Goal: Transaction & Acquisition: Download file/media

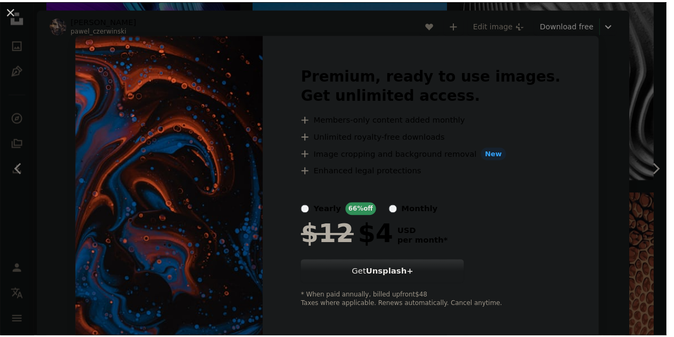
scroll to position [325, 0]
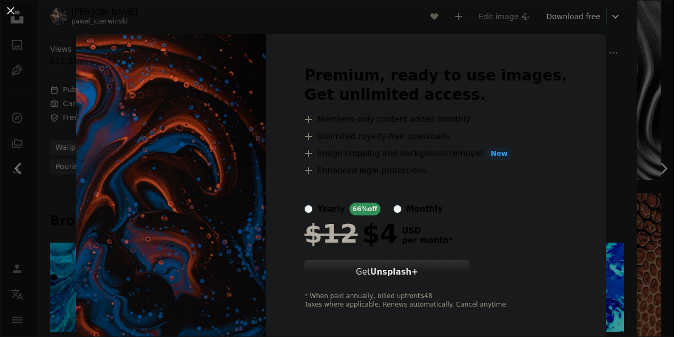
click at [578, 148] on div "An X shape Premium, ready to use images. Get unlimited access. A plus sign Memb…" at bounding box center [341, 168] width 682 height 337
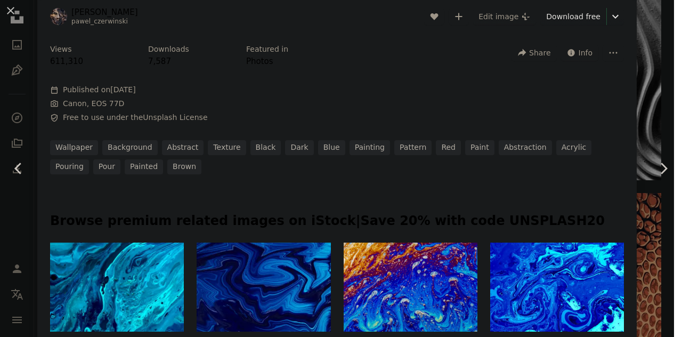
click at [630, 193] on div "An X shape Chevron left Chevron right [PERSON_NAME] pawel_czerwinski A heart A …" at bounding box center [341, 168] width 682 height 337
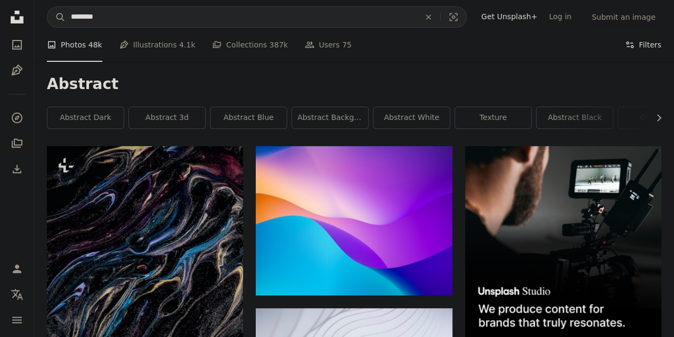
click at [653, 46] on button "Filters Filters" at bounding box center [643, 45] width 36 height 34
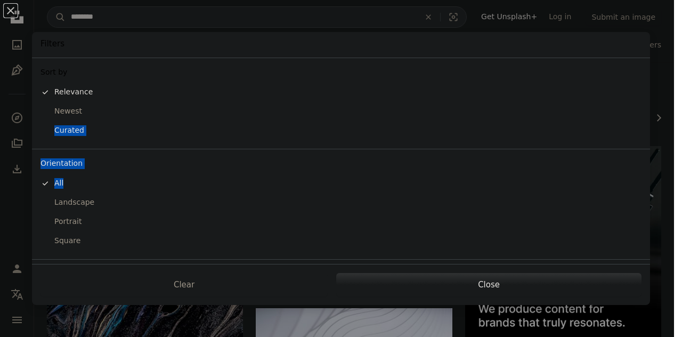
click at [131, 175] on div "Sort by A checkmark Relevance Newest Curated Orientation A checkmark All Landsc…" at bounding box center [341, 161] width 618 height 206
click at [82, 200] on div "Landscape" at bounding box center [340, 202] width 601 height 11
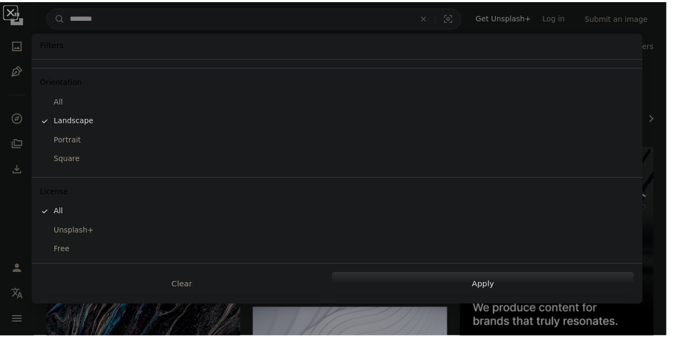
scroll to position [84, 0]
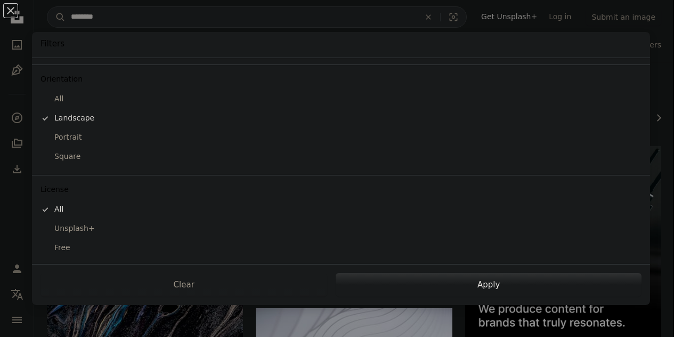
click at [57, 249] on div "Free" at bounding box center [340, 247] width 601 height 11
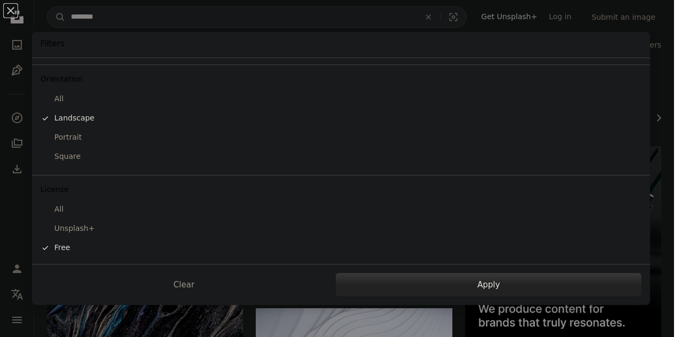
click at [465, 287] on button "Apply" at bounding box center [489, 284] width 306 height 23
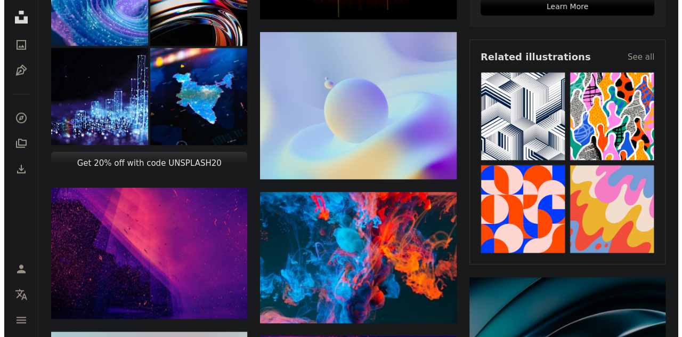
scroll to position [380, 0]
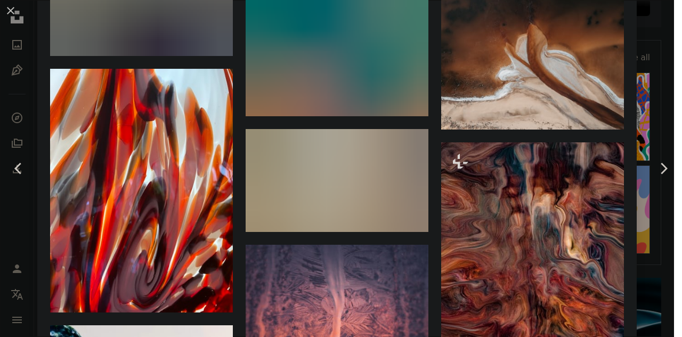
scroll to position [3313, 0]
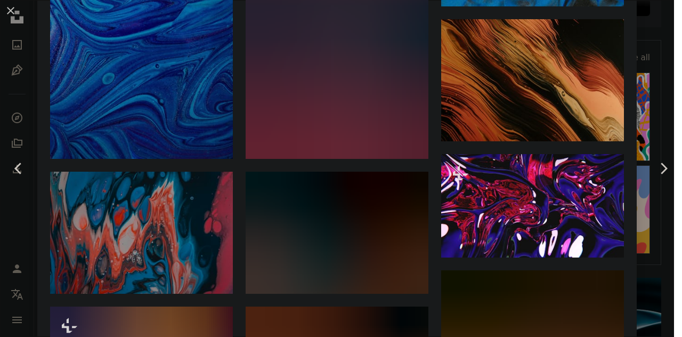
scroll to position [844, 0]
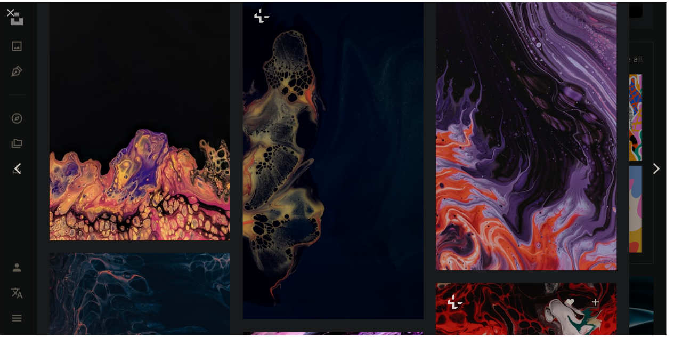
scroll to position [1235, 0]
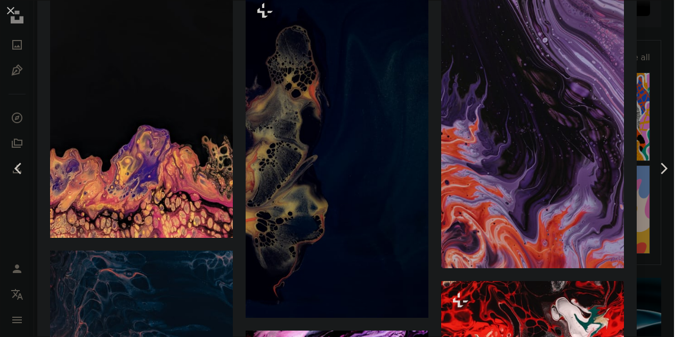
click at [652, 241] on div "An X shape Chevron left Chevron right [PERSON_NAME] pawel_czerwinski A heart A …" at bounding box center [341, 168] width 682 height 337
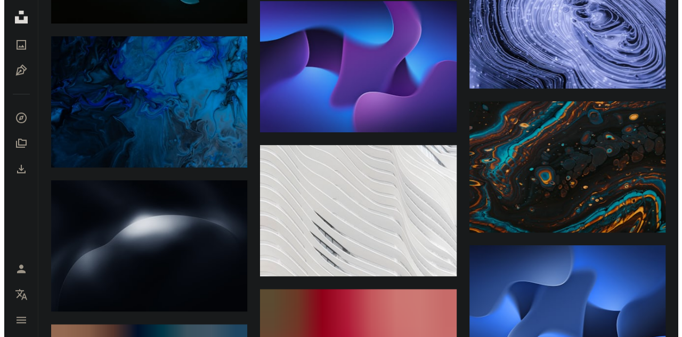
scroll to position [8480, 0]
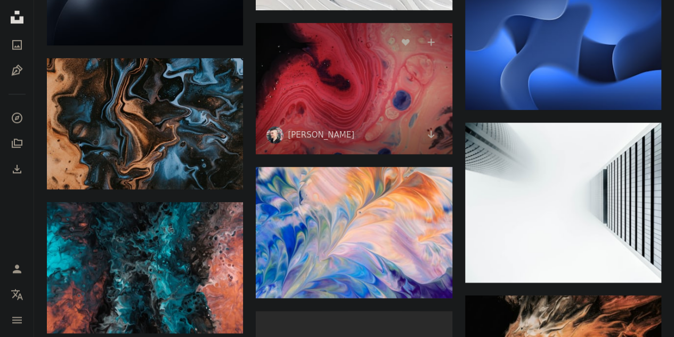
click at [340, 80] on img at bounding box center [354, 88] width 196 height 131
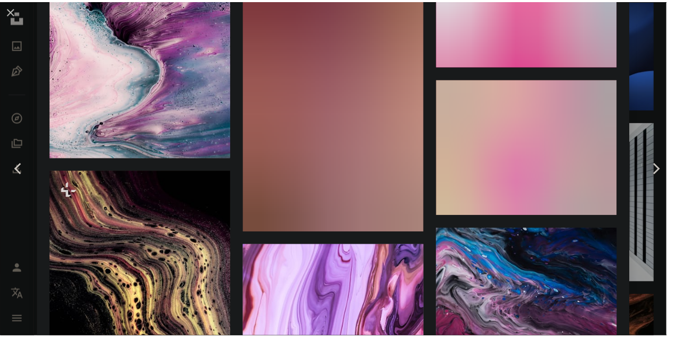
scroll to position [10870, 0]
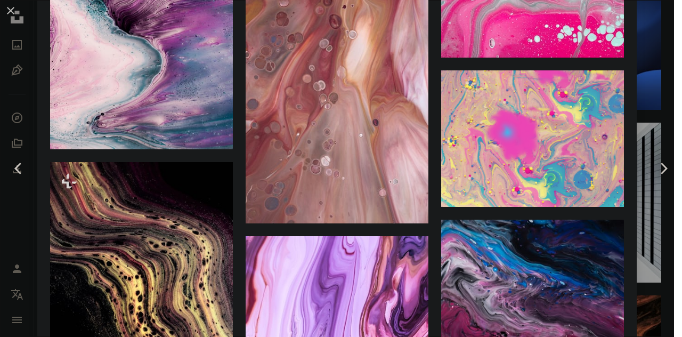
click at [632, 183] on div "An X shape Chevron left Chevron right [PERSON_NAME] adrienconverse A heart A pl…" at bounding box center [341, 168] width 682 height 337
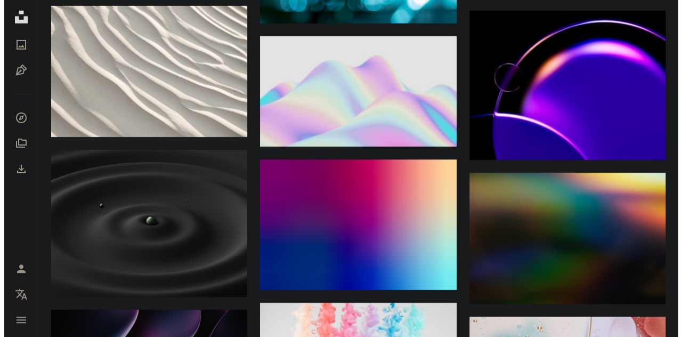
scroll to position [13921, 0]
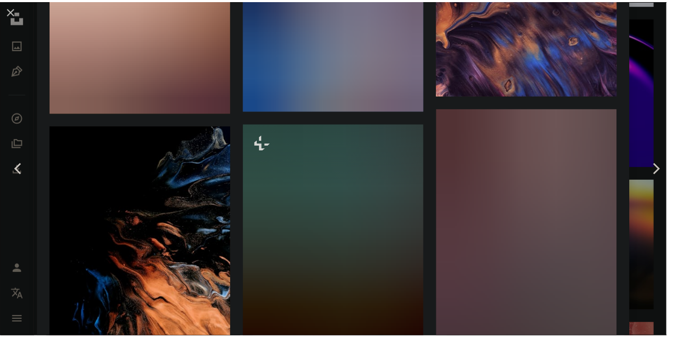
scroll to position [1595, 0]
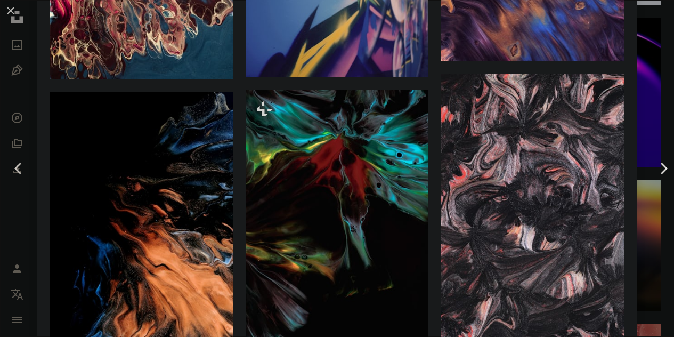
click at [645, 191] on link "Chevron right" at bounding box center [663, 168] width 37 height 102
click at [629, 198] on div "An X shape Chevron left Chevron right [PERSON_NAME] pawel_czerwinski A heart A …" at bounding box center [341, 168] width 682 height 337
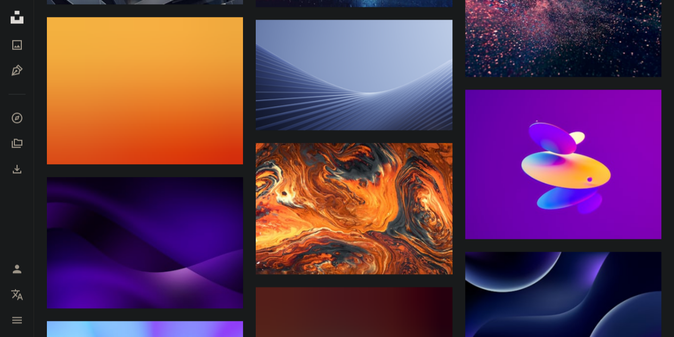
scroll to position [4625, 0]
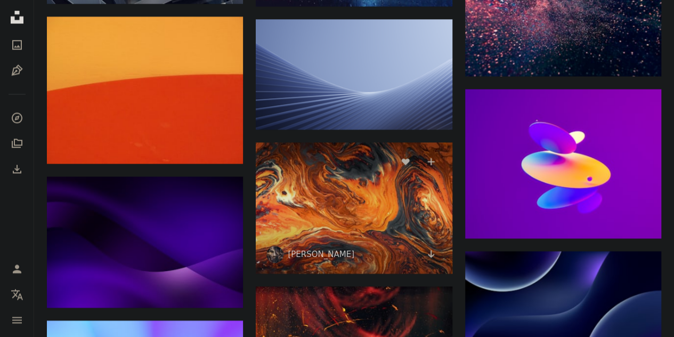
click at [347, 181] on img at bounding box center [354, 207] width 196 height 131
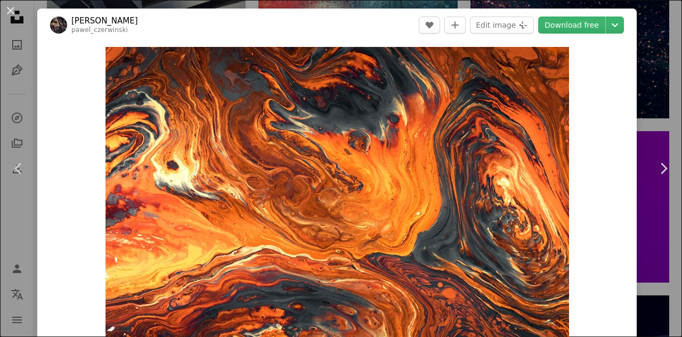
click at [91, 88] on div "Zoom in" at bounding box center [336, 202] width 599 height 320
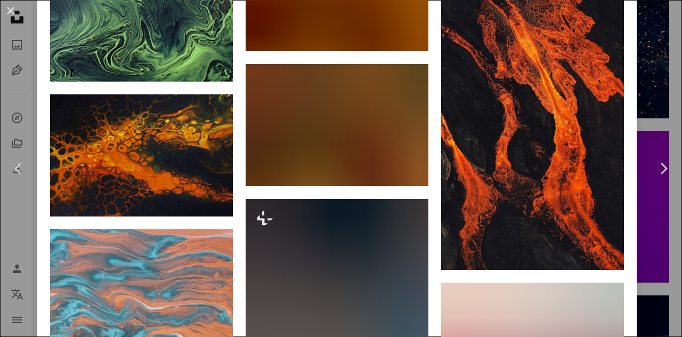
scroll to position [8709, 0]
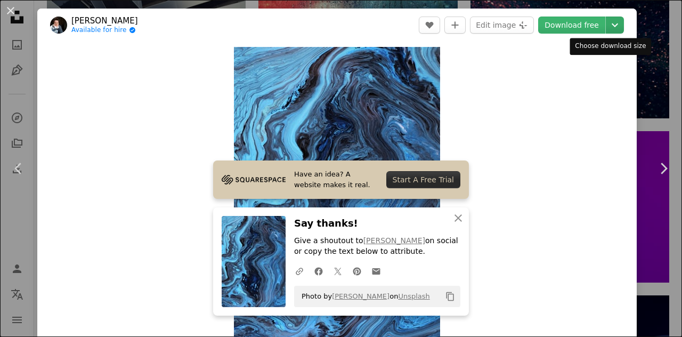
click at [609, 22] on icon "Chevron down" at bounding box center [614, 25] width 17 height 13
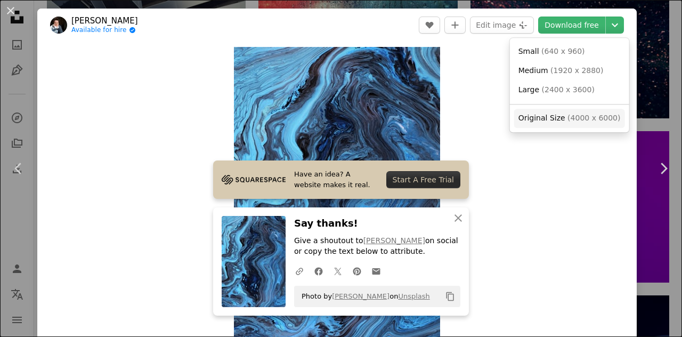
click at [537, 121] on span "Original Size" at bounding box center [541, 117] width 47 height 9
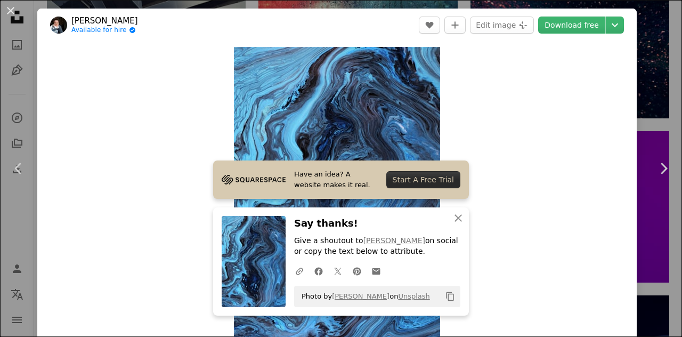
click at [640, 100] on div "An X shape Chevron left Chevron right [PERSON_NAME] Available for hire A checkm…" at bounding box center [341, 168] width 682 height 337
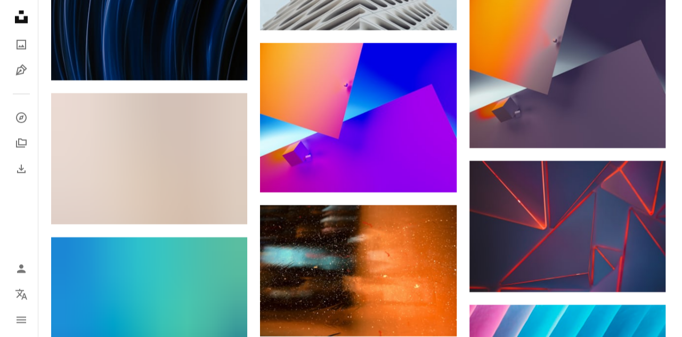
scroll to position [5299, 0]
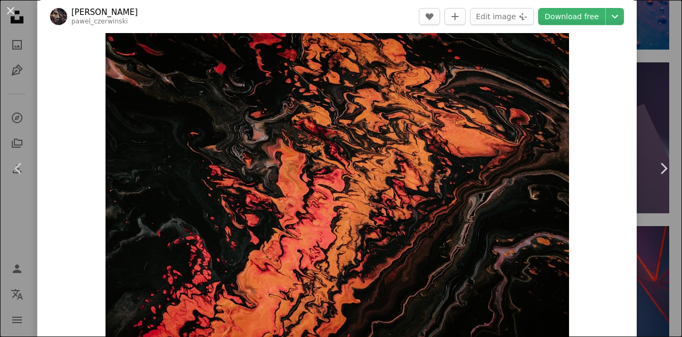
scroll to position [310, 0]
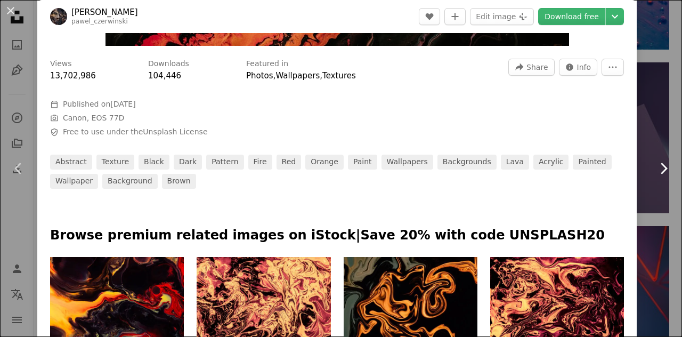
click at [645, 126] on link "Chevron right" at bounding box center [663, 168] width 37 height 102
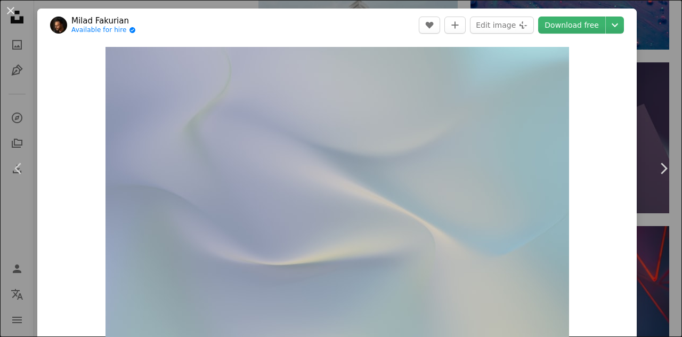
click at [631, 173] on div "An X shape Chevron left Chevron right Milad Fakurian Available for hire A check…" at bounding box center [341, 168] width 682 height 337
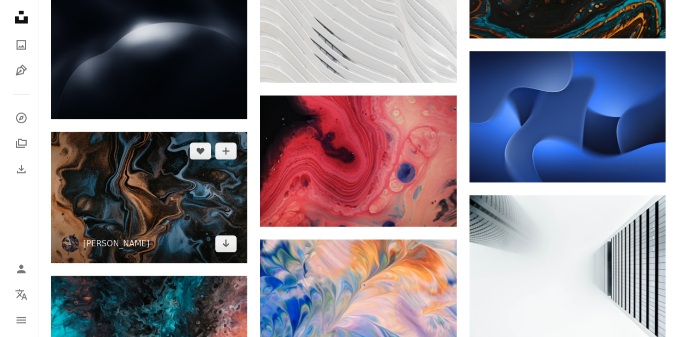
scroll to position [8410, 0]
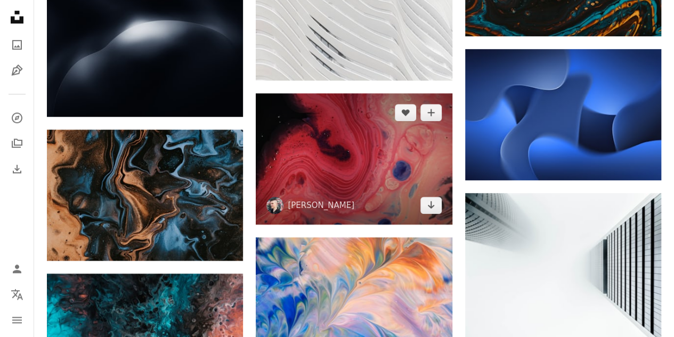
click at [314, 143] on img at bounding box center [354, 158] width 196 height 131
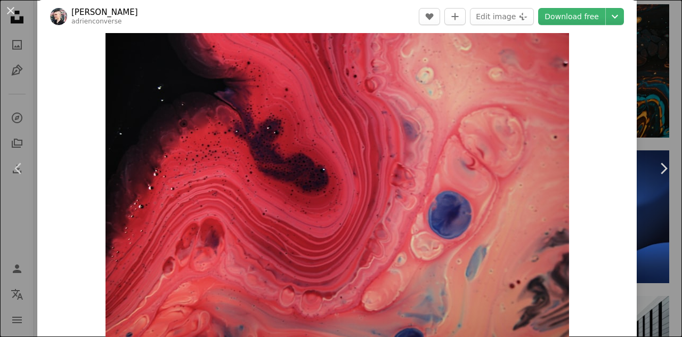
scroll to position [13, 0]
click at [598, 199] on div "Zoom in" at bounding box center [336, 188] width 599 height 320
click at [632, 189] on div "An X shape Chevron left Chevron right [PERSON_NAME] adrienconverse A heart A pl…" at bounding box center [341, 168] width 682 height 337
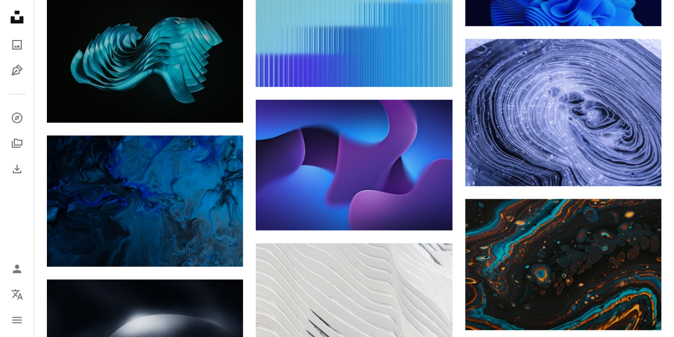
scroll to position [8116, 0]
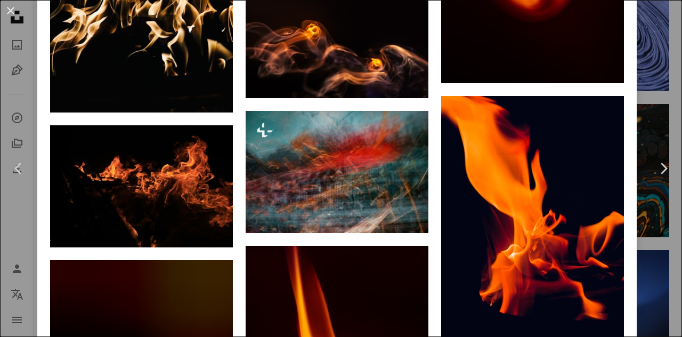
scroll to position [4952, 0]
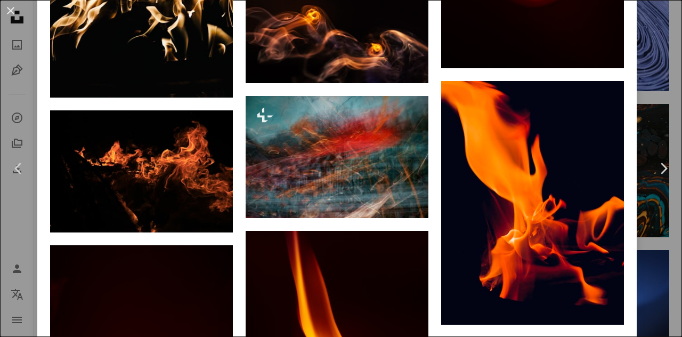
click at [634, 193] on div "An X shape Chevron left Chevron right [PERSON_NAME] pawel_czerwinski A heart A …" at bounding box center [341, 168] width 682 height 337
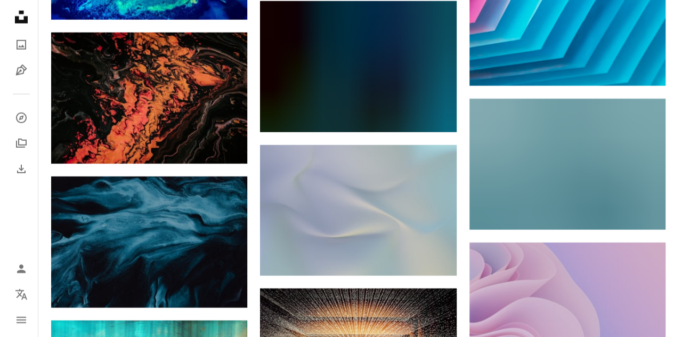
scroll to position [5648, 0]
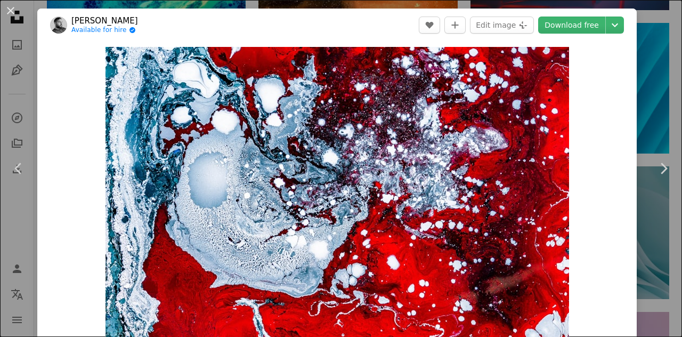
click at [96, 19] on link "[PERSON_NAME]" at bounding box center [104, 20] width 67 height 11
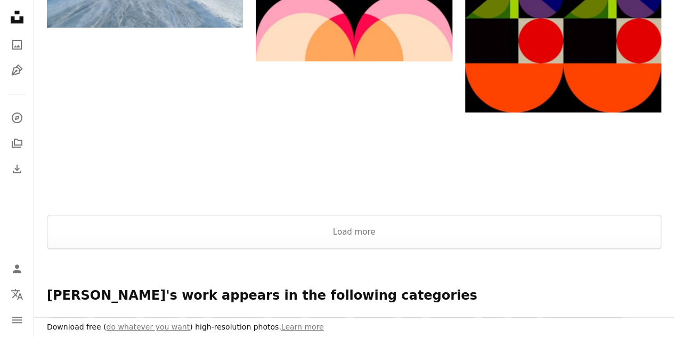
scroll to position [1957, 0]
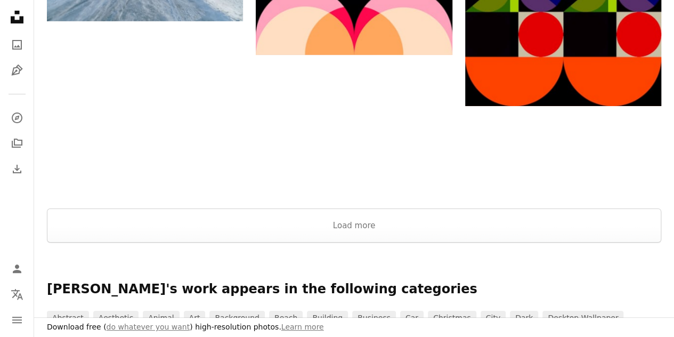
click at [356, 208] on button "Load more" at bounding box center [354, 225] width 614 height 34
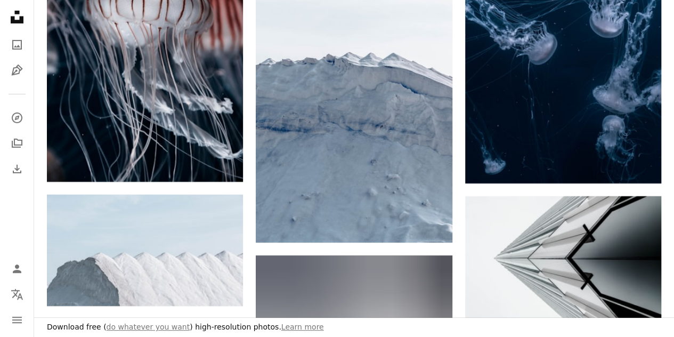
scroll to position [3918, 0]
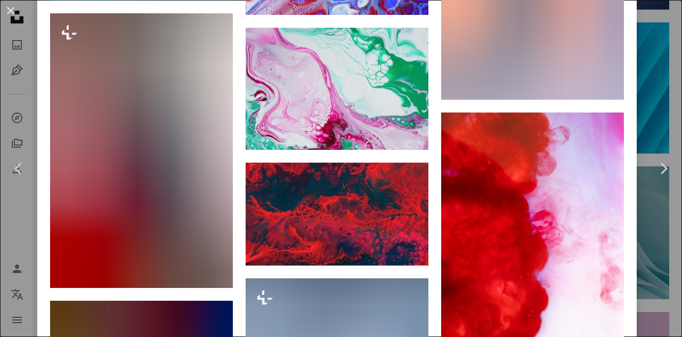
scroll to position [3197, 0]
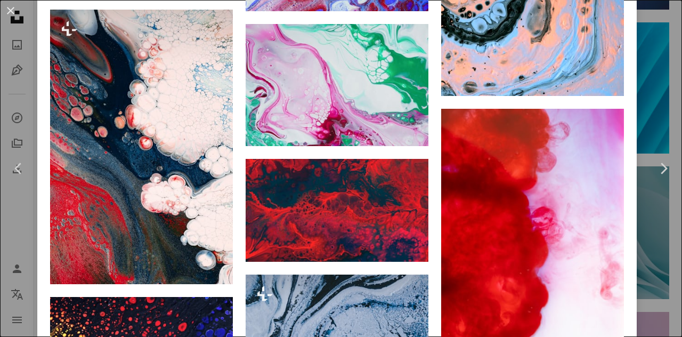
click at [643, 87] on div "An X shape Chevron left Chevron right [PERSON_NAME] Available for hire A checkm…" at bounding box center [341, 168] width 682 height 337
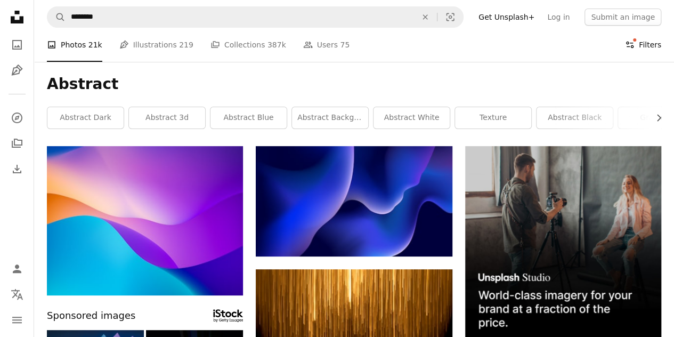
click at [642, 37] on button "Filters Filters" at bounding box center [643, 45] width 36 height 34
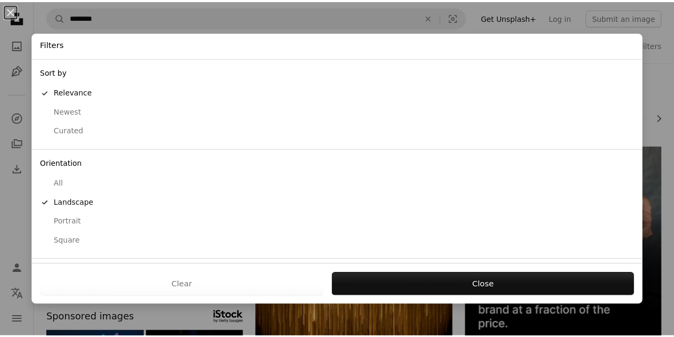
scroll to position [84, 0]
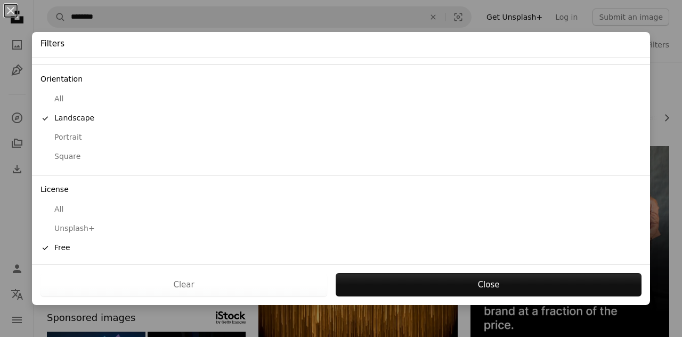
click at [70, 207] on div "All" at bounding box center [340, 209] width 601 height 11
click at [62, 244] on div "Free" at bounding box center [340, 247] width 601 height 11
click at [67, 99] on div "All" at bounding box center [340, 99] width 601 height 11
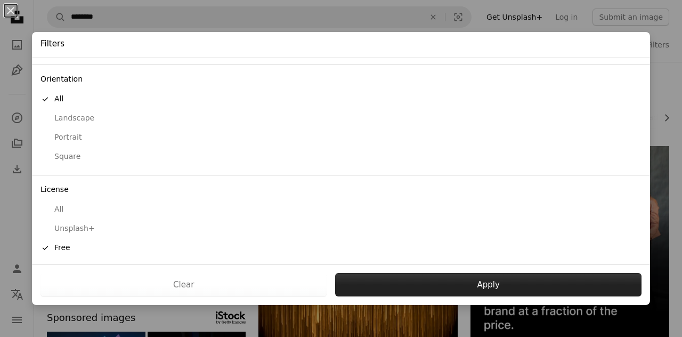
click at [402, 277] on button "Apply" at bounding box center [488, 284] width 306 height 23
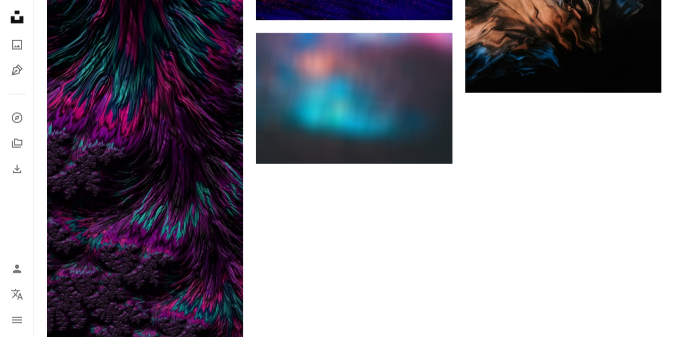
scroll to position [1843, 0]
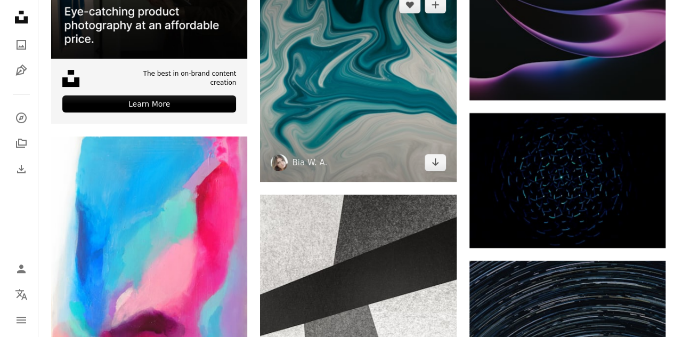
scroll to position [2123, 0]
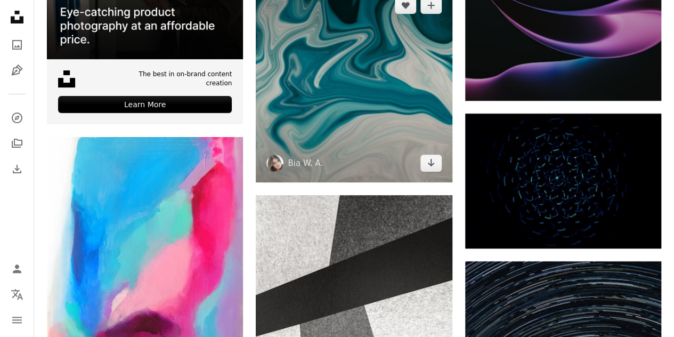
click at [323, 73] on img at bounding box center [354, 84] width 196 height 196
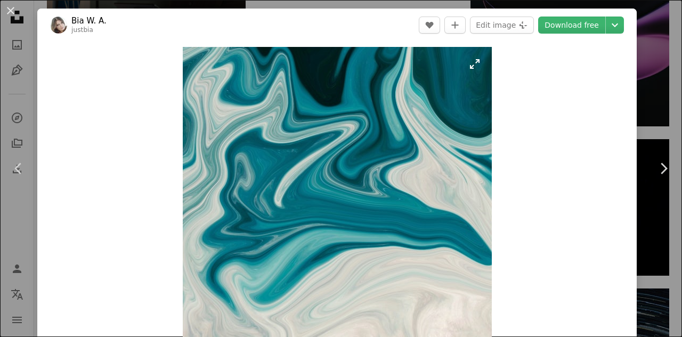
click at [361, 157] on img "Zoom in on this image" at bounding box center [337, 201] width 309 height 309
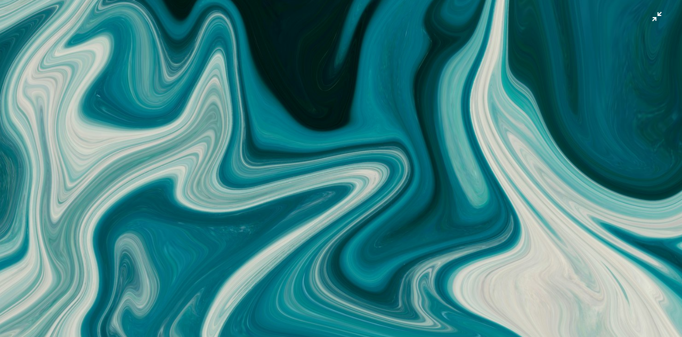
scroll to position [165, 0]
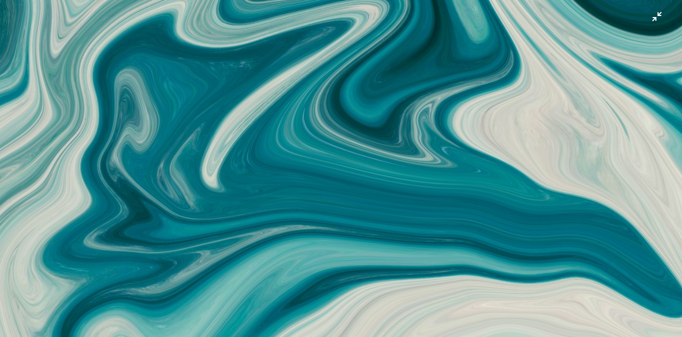
click at [361, 155] on img "Zoom out on this image" at bounding box center [340, 176] width 683 height 683
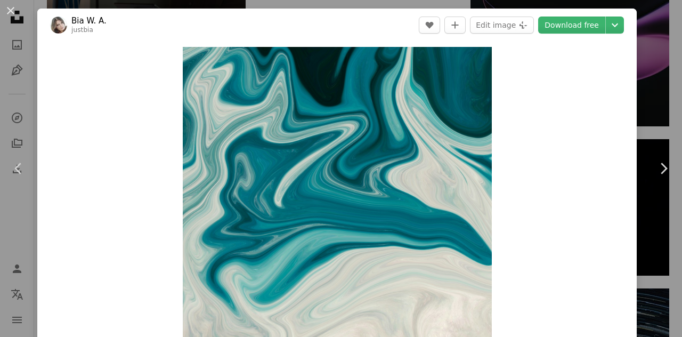
scroll to position [19, 0]
